Goal: Transaction & Acquisition: Purchase product/service

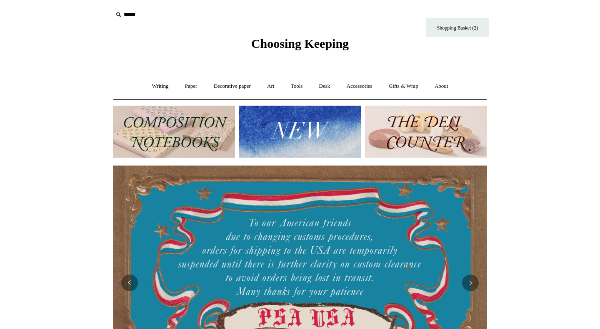
scroll to position [0, 374]
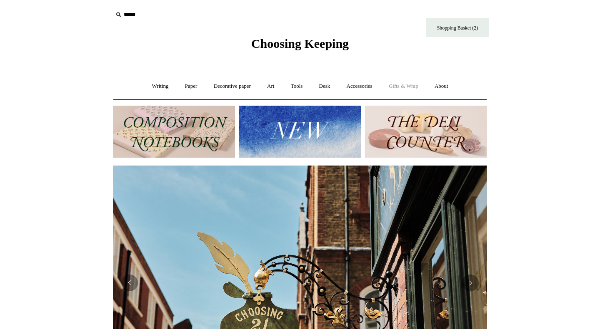
click at [400, 86] on link "Gifts & Wrap +" at bounding box center [403, 86] width 45 height 22
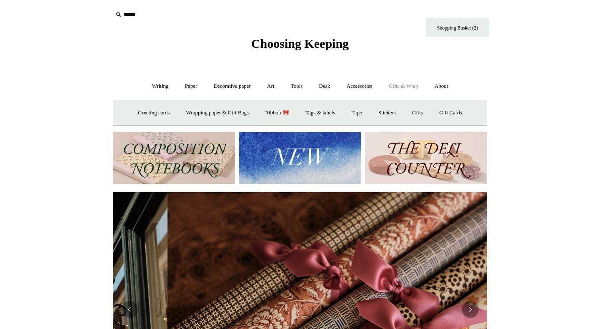
scroll to position [0, 748]
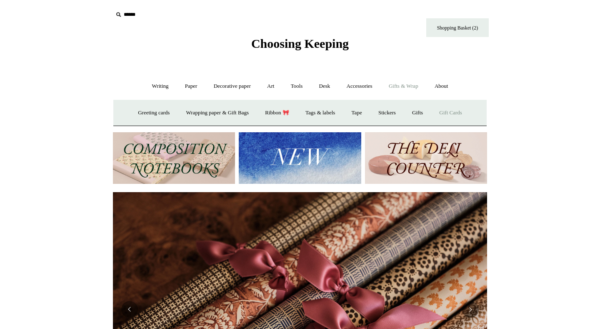
click at [457, 114] on link "Gift Cards" at bounding box center [451, 113] width 38 height 22
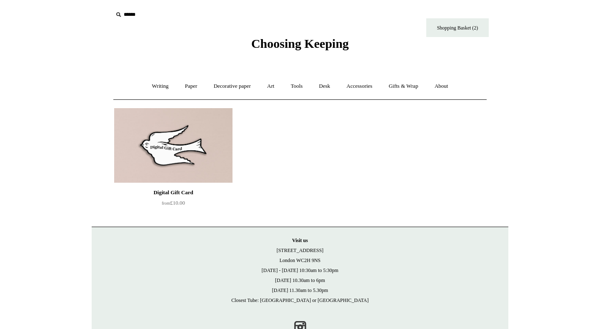
click at [168, 147] on img at bounding box center [173, 145] width 118 height 75
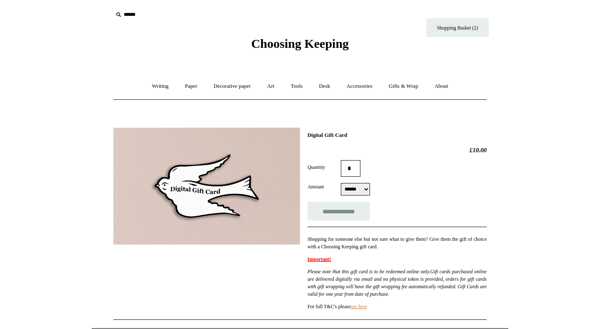
select select "******"
click option "******" at bounding box center [0, 0] width 0 height 0
click at [445, 186] on div "Amount ****** ****** ****** ******* ****** ****** ****** *******" at bounding box center [396, 189] width 179 height 12
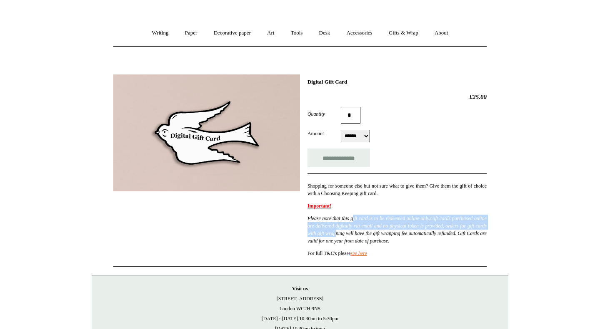
drag, startPoint x: 362, startPoint y: 223, endPoint x: 412, endPoint y: 237, distance: 51.4
click at [412, 237] on p "Please note that this gift card is to be redeemed online only. Gift cards purch…" at bounding box center [396, 230] width 179 height 30
click at [412, 237] on em "Please note that this gift card is to be redeemed online only. Gift cards purch…" at bounding box center [396, 230] width 179 height 28
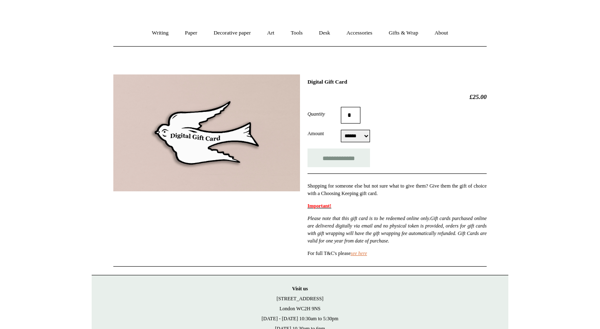
click at [456, 194] on p "Shopping for someone else but not sure what to give them? Give them the gift of…" at bounding box center [396, 189] width 179 height 15
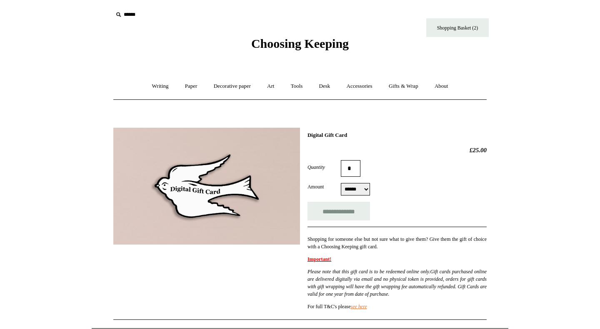
click at [279, 46] on span "Choosing Keeping" at bounding box center [299, 44] width 97 height 14
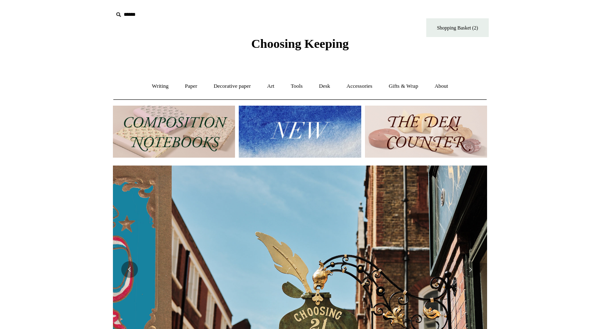
scroll to position [0, 374]
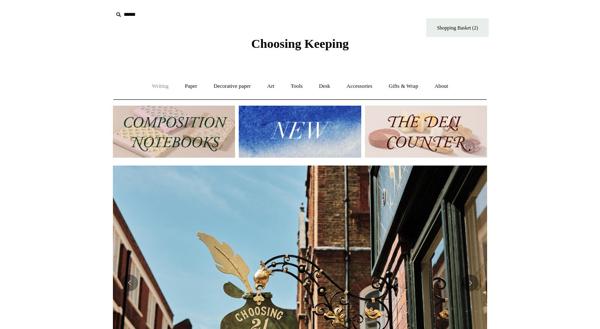
click at [154, 87] on link "Writing +" at bounding box center [161, 86] width 32 height 22
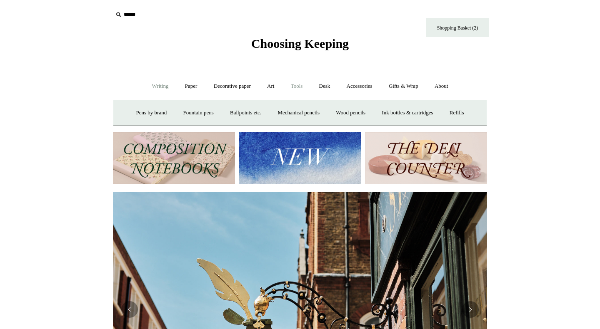
click at [302, 92] on link "Tools +" at bounding box center [296, 86] width 27 height 22
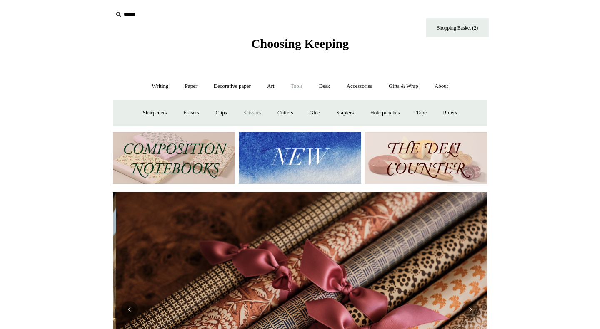
scroll to position [0, 748]
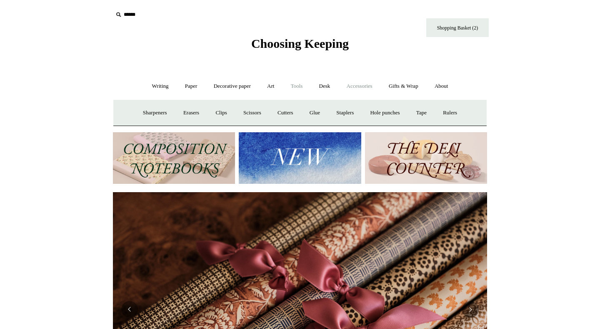
click at [367, 87] on link "Accessories +" at bounding box center [359, 86] width 41 height 22
click at [156, 115] on link "Personal Accessories +" at bounding box center [158, 113] width 60 height 22
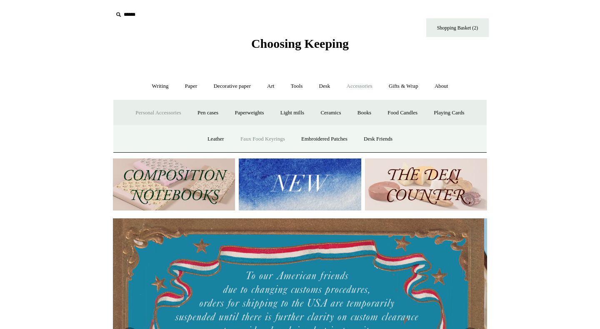
scroll to position [0, 0]
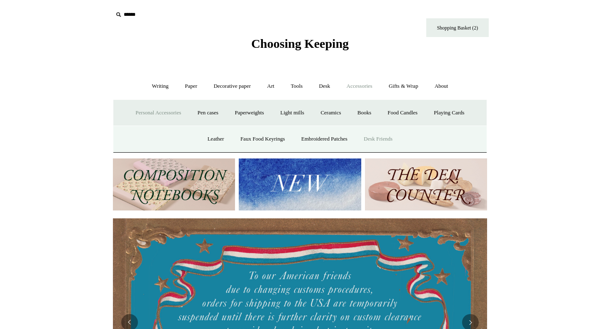
click at [381, 141] on link "Desk Friends" at bounding box center [378, 139] width 44 height 22
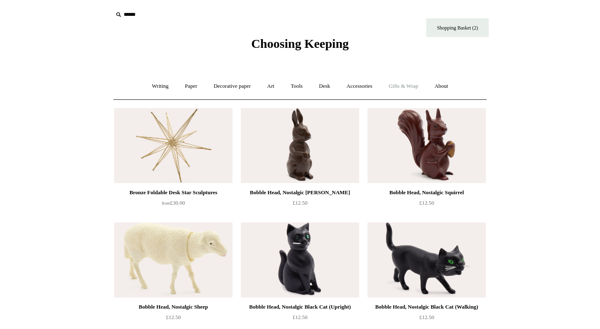
click at [412, 91] on link "Gifts & Wrap +" at bounding box center [403, 86] width 45 height 22
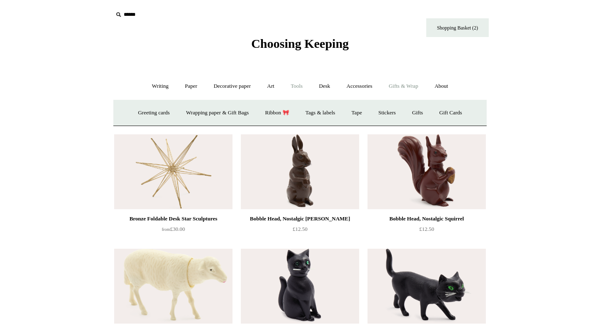
click at [295, 89] on link "Tools +" at bounding box center [296, 86] width 27 height 22
click at [273, 83] on link "Art +" at bounding box center [271, 86] width 22 height 22
click at [212, 90] on link "Decorative paper +" at bounding box center [232, 86] width 52 height 22
click at [310, 113] on link "[PERSON_NAME]" at bounding box center [317, 113] width 58 height 22
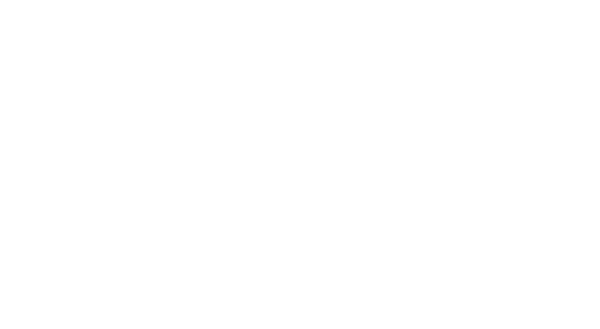
scroll to position [219, 0]
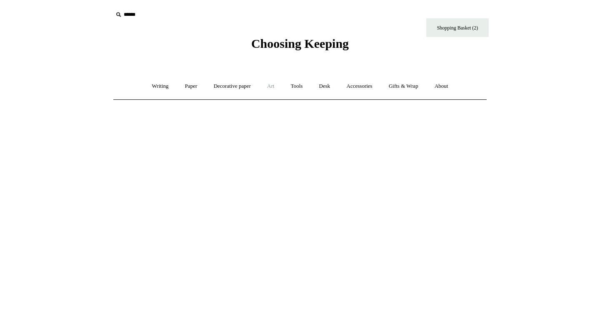
click at [272, 88] on link "Art +" at bounding box center [271, 86] width 22 height 22
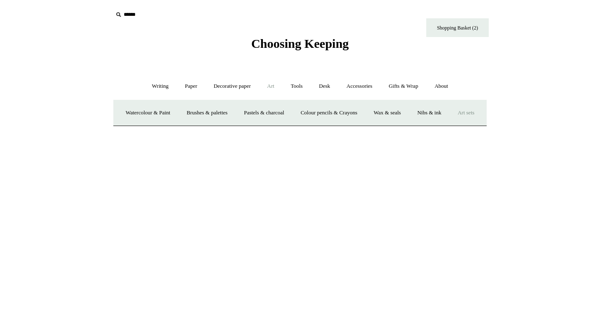
click at [450, 124] on link "Art sets" at bounding box center [466, 113] width 32 height 22
